Goal: Book appointment/travel/reservation

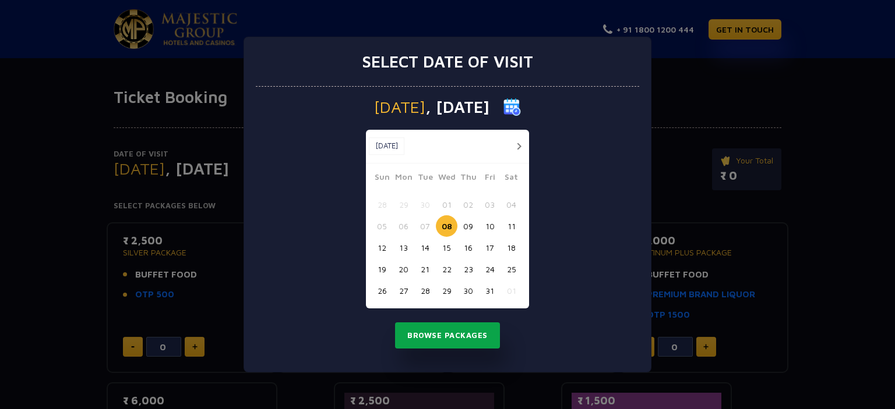
click at [458, 335] on button "Browse Packages" at bounding box center [447, 336] width 105 height 27
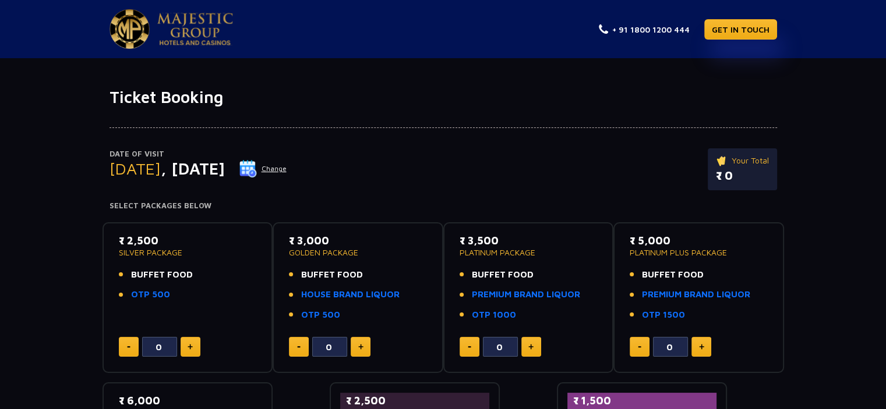
click at [257, 169] on img at bounding box center [247, 168] width 17 height 17
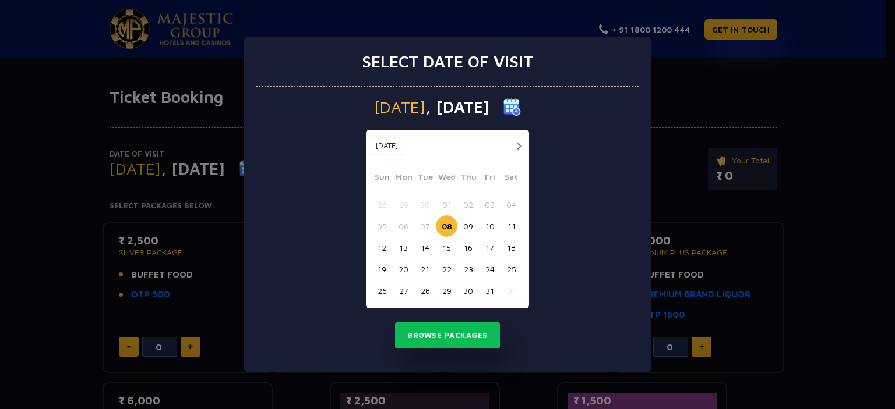
click at [471, 223] on button "09" at bounding box center [468, 227] width 22 height 22
click at [455, 340] on button "Browse Packages" at bounding box center [447, 336] width 105 height 27
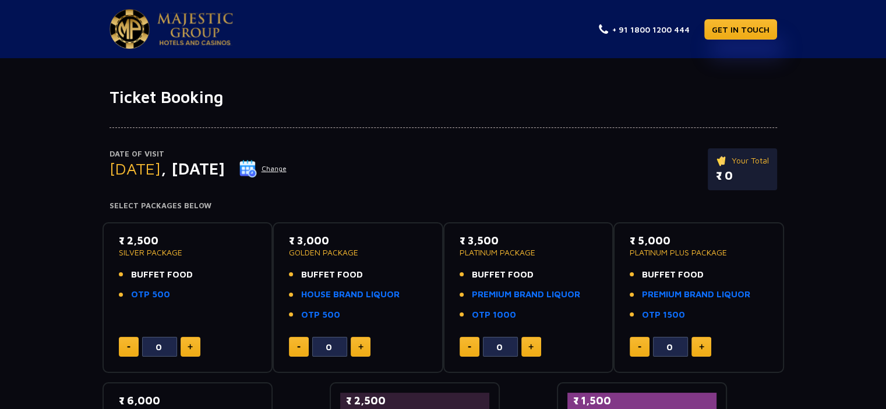
click at [179, 105] on h1 "Ticket Booking" at bounding box center [442, 97] width 667 height 20
click at [205, 97] on h1 "Ticket Booking" at bounding box center [442, 97] width 667 height 20
click at [196, 26] on img at bounding box center [195, 29] width 76 height 33
